Goal: Transaction & Acquisition: Purchase product/service

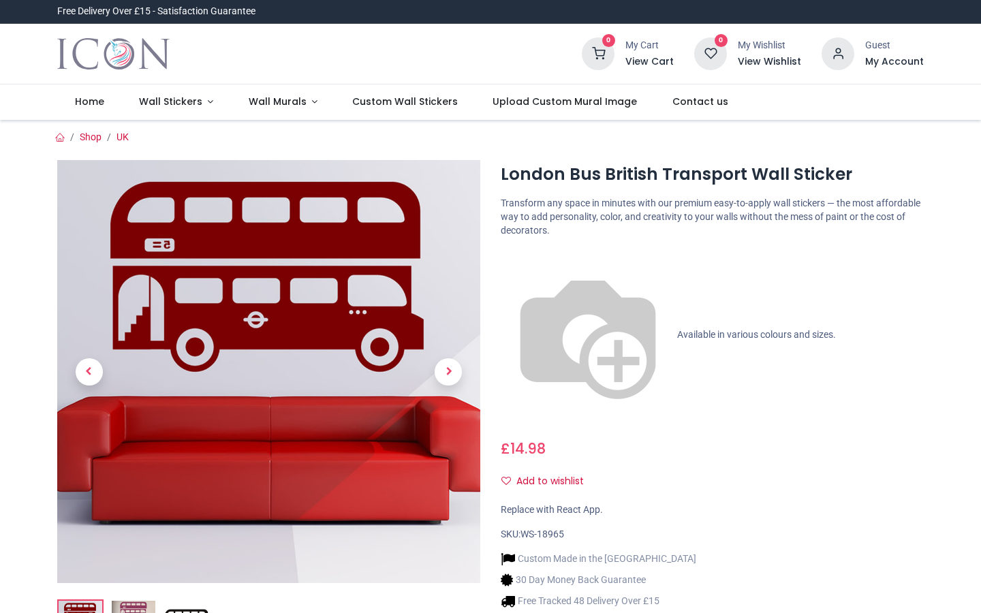
scroll to position [4, 0]
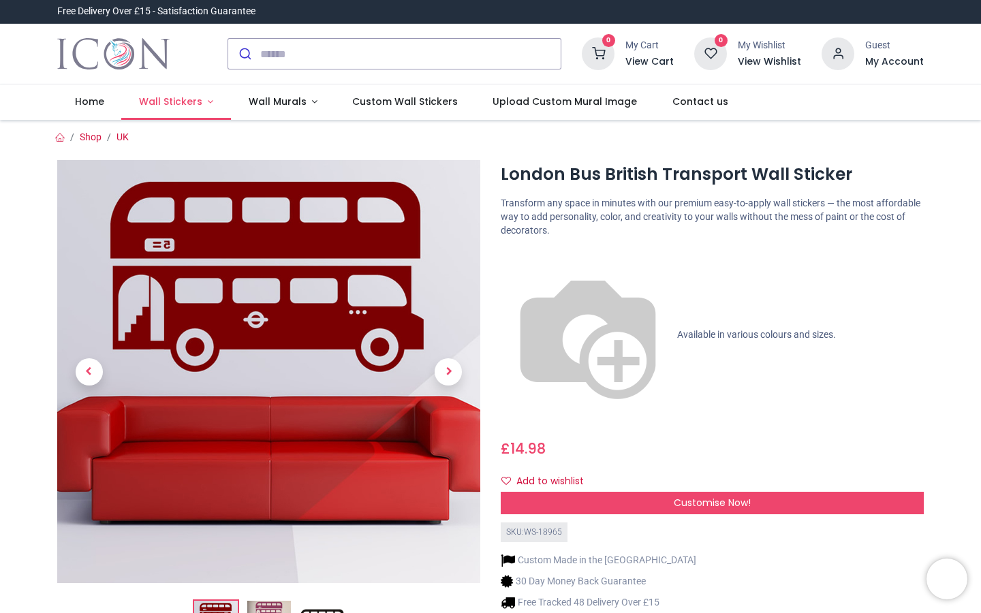
click at [207, 99] on link "Wall Stickers" at bounding box center [176, 102] width 110 height 35
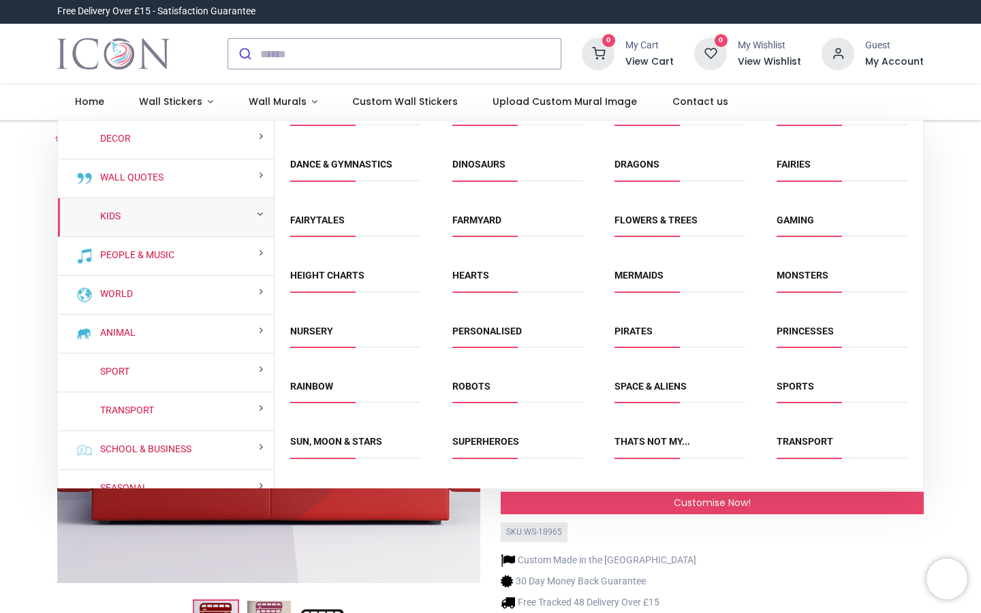
scroll to position [87, 0]
click at [816, 438] on link "Transport" at bounding box center [805, 441] width 57 height 11
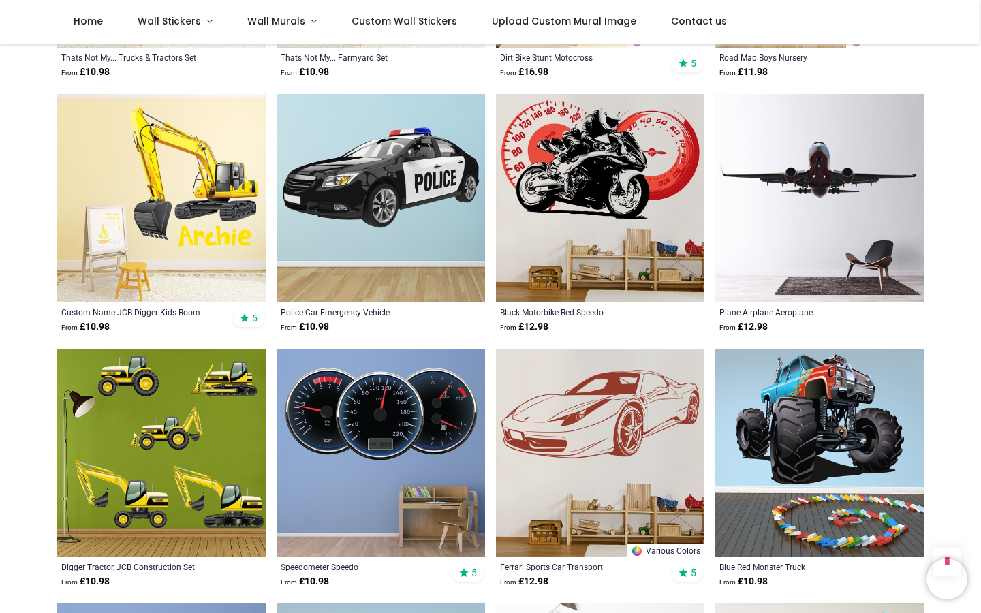
scroll to position [1244, 0]
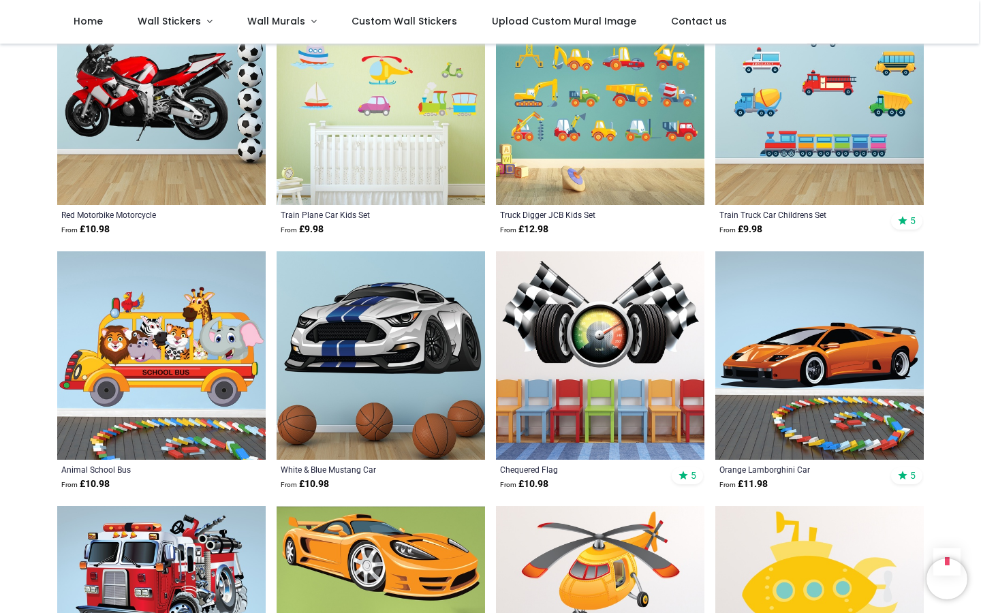
scroll to position [3131, 0]
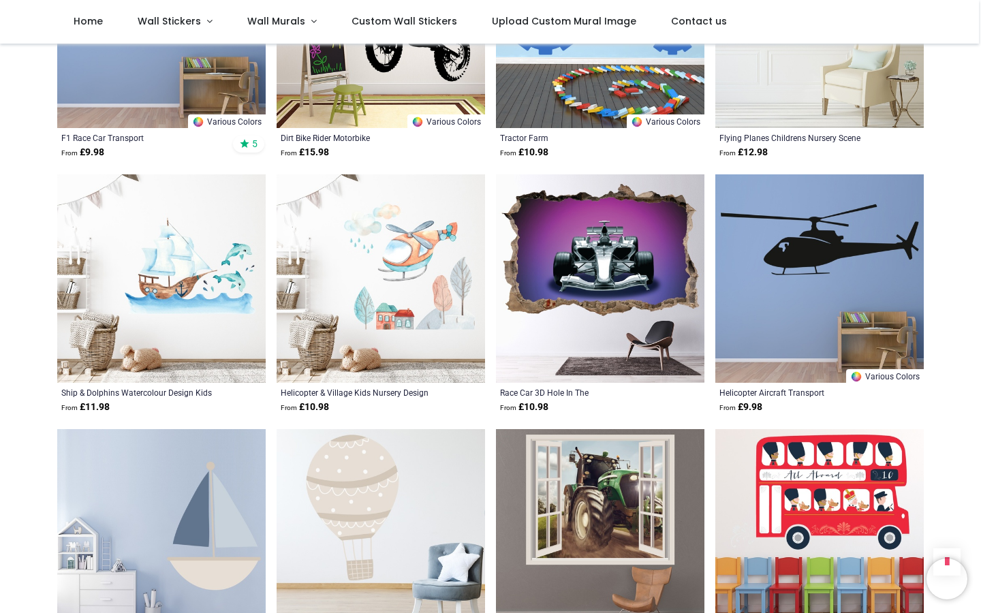
scroll to position [4224, 0]
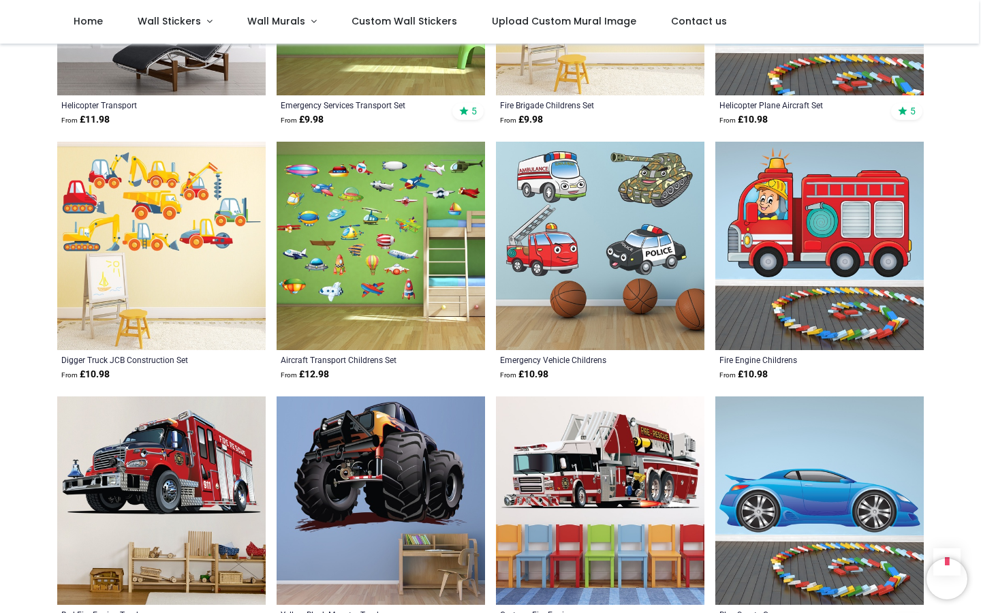
scroll to position [6037, 0]
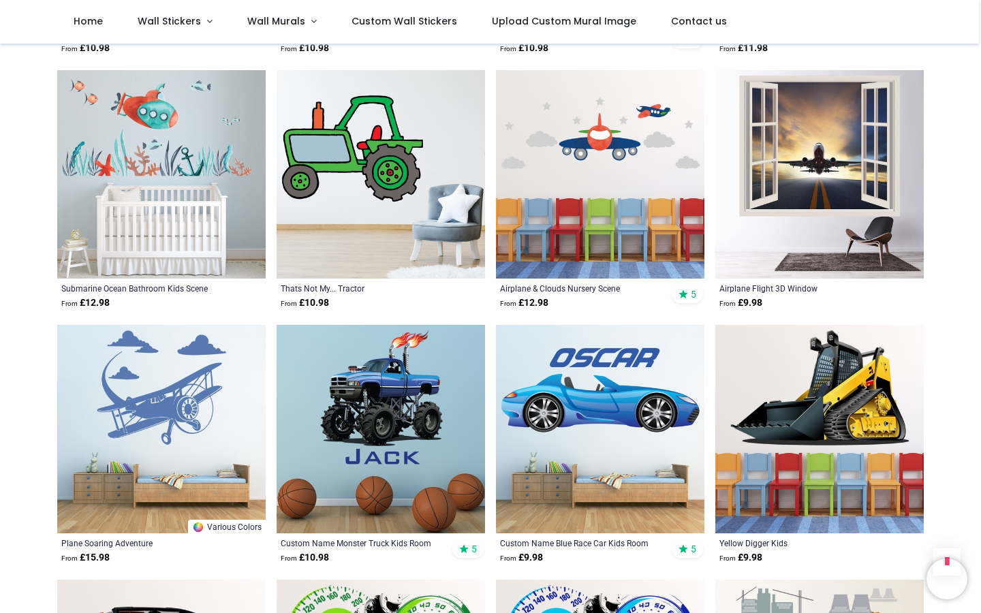
scroll to position [447, 0]
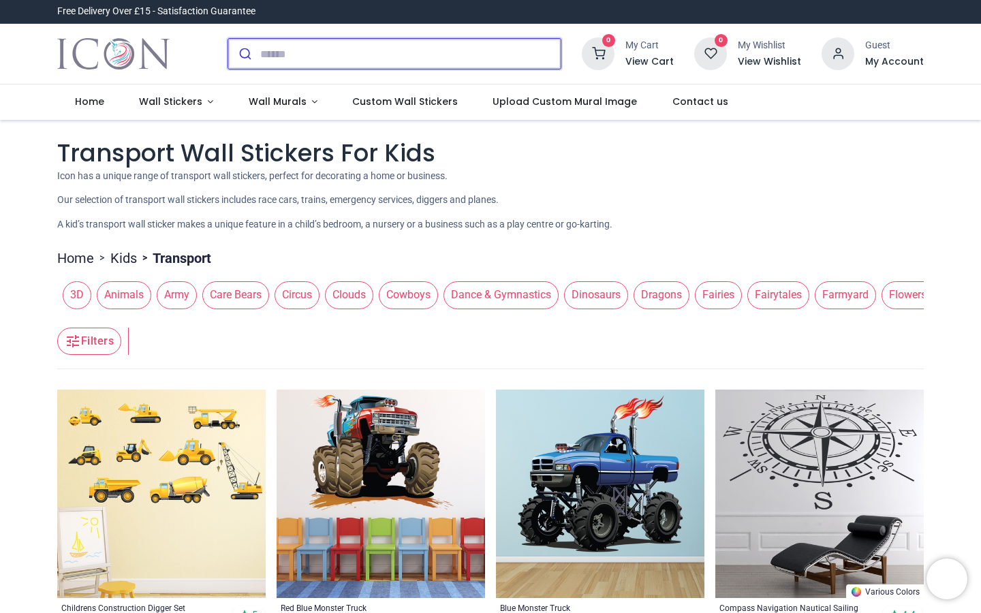
click at [323, 52] on input "search" at bounding box center [410, 54] width 301 height 30
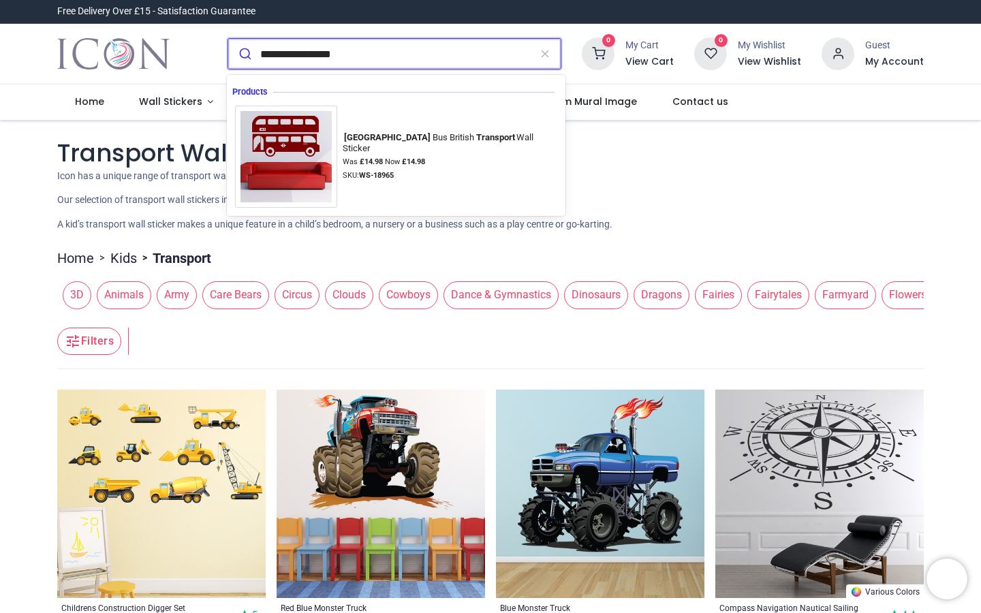
type input "**********"
click at [228, 39] on button "submit" at bounding box center [244, 54] width 32 height 30
